Goal: Task Accomplishment & Management: Manage account settings

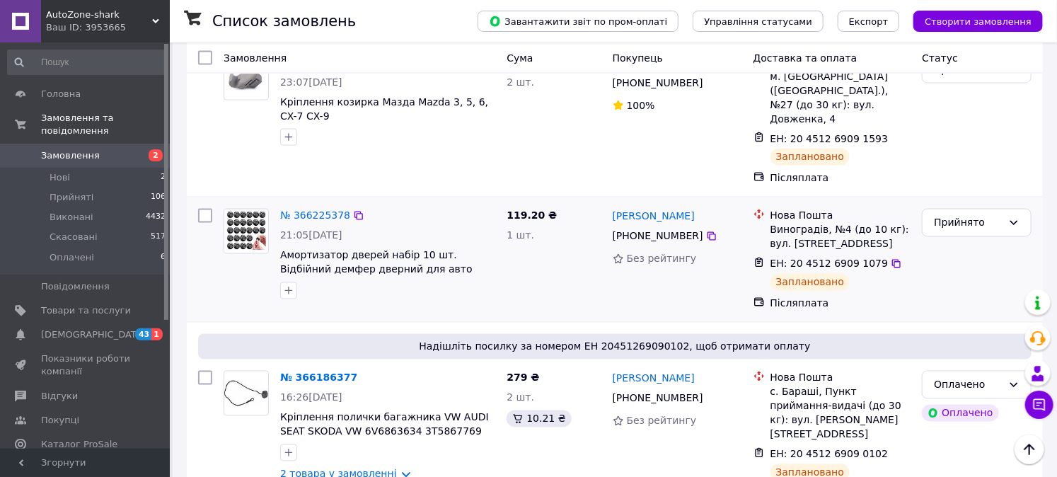
scroll to position [1100, 0]
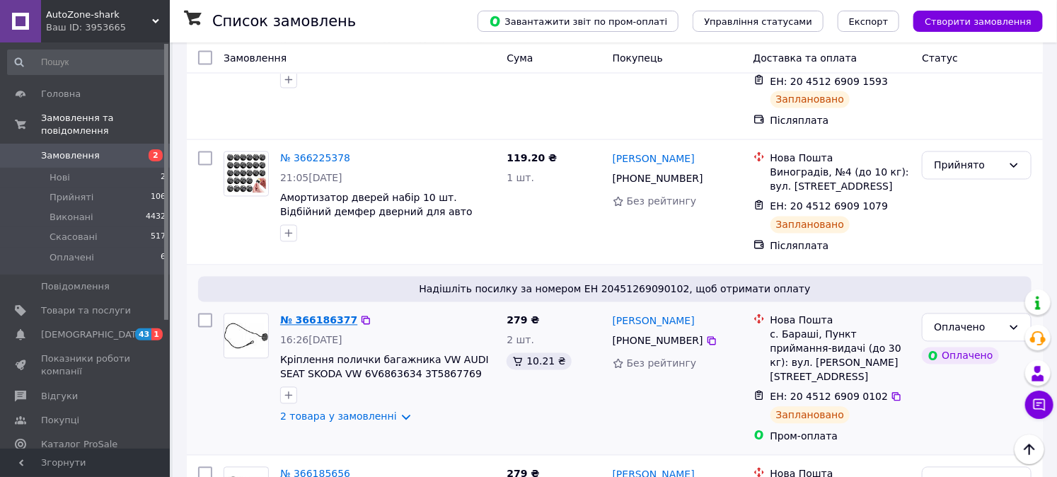
click at [308, 315] on link "№ 366186377" at bounding box center [318, 320] width 77 height 11
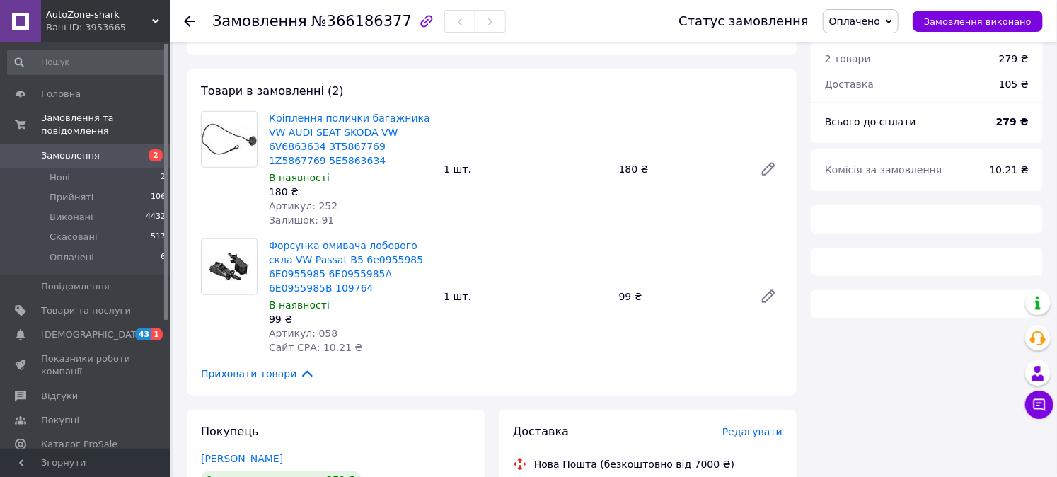
scroll to position [471, 0]
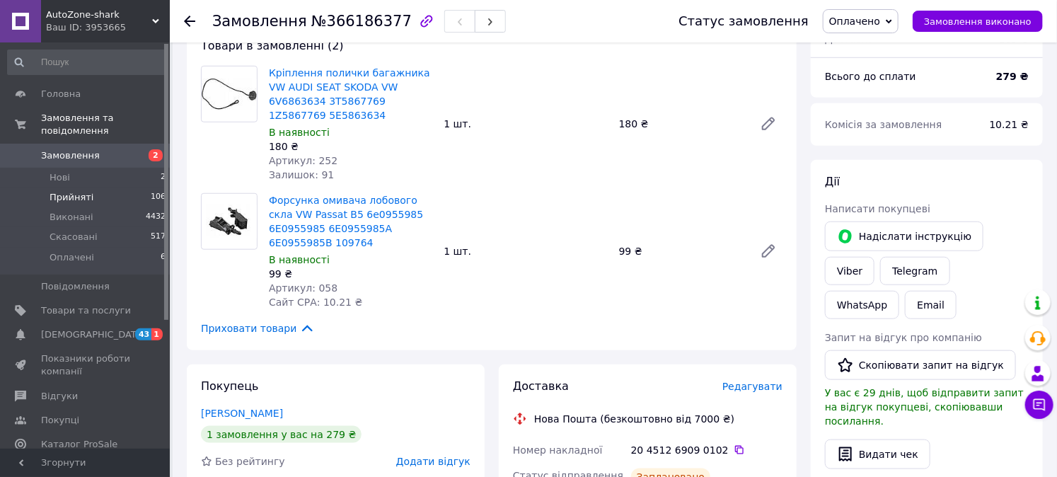
click at [91, 187] on li "Прийняті 106" at bounding box center [87, 197] width 174 height 20
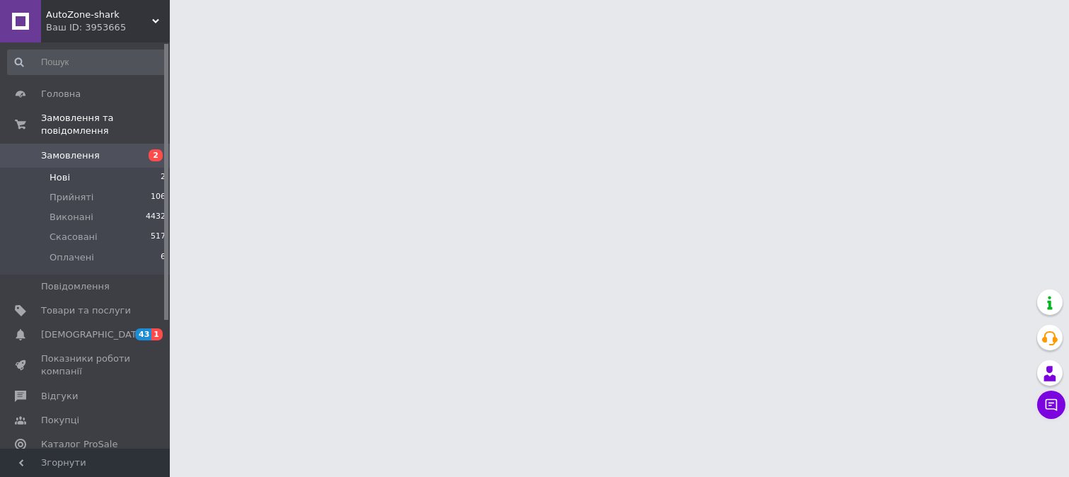
click at [86, 168] on li "Нові 2" at bounding box center [87, 178] width 174 height 20
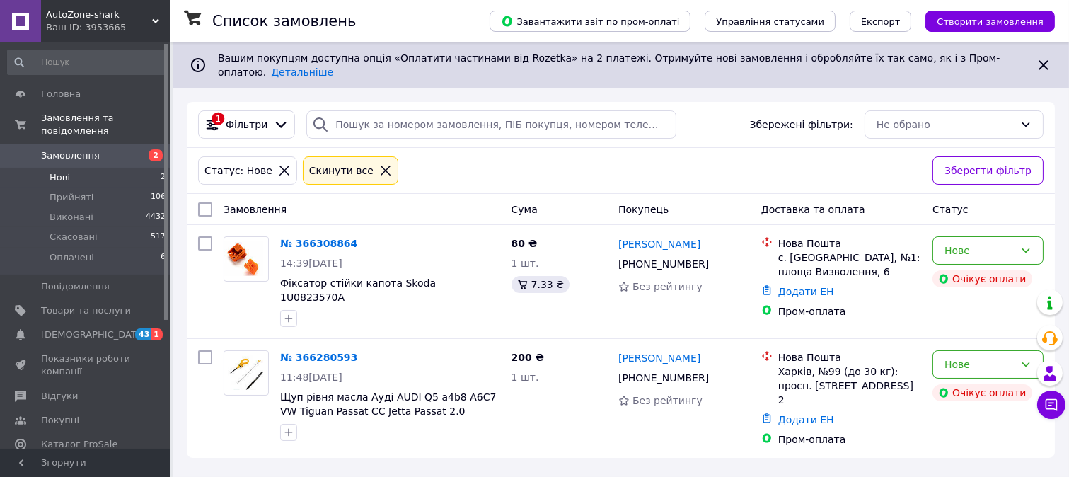
click at [50, 171] on span "Нові" at bounding box center [60, 177] width 21 height 13
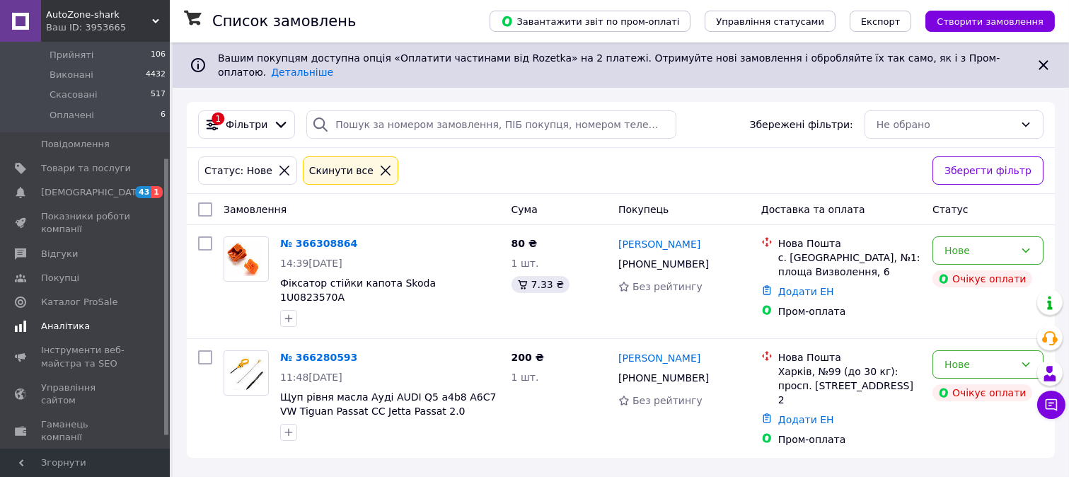
scroll to position [189, 0]
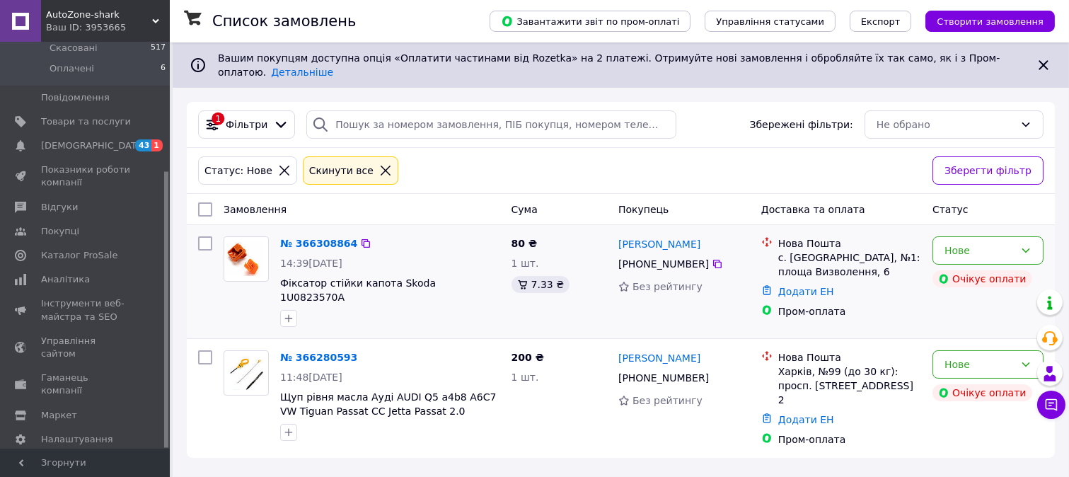
click at [487, 307] on div at bounding box center [390, 318] width 226 height 23
drag, startPoint x: 446, startPoint y: 193, endPoint x: 470, endPoint y: 209, distance: 29.0
click at [449, 197] on div "Замовлення" at bounding box center [362, 209] width 288 height 25
